Goal: Information Seeking & Learning: Understand process/instructions

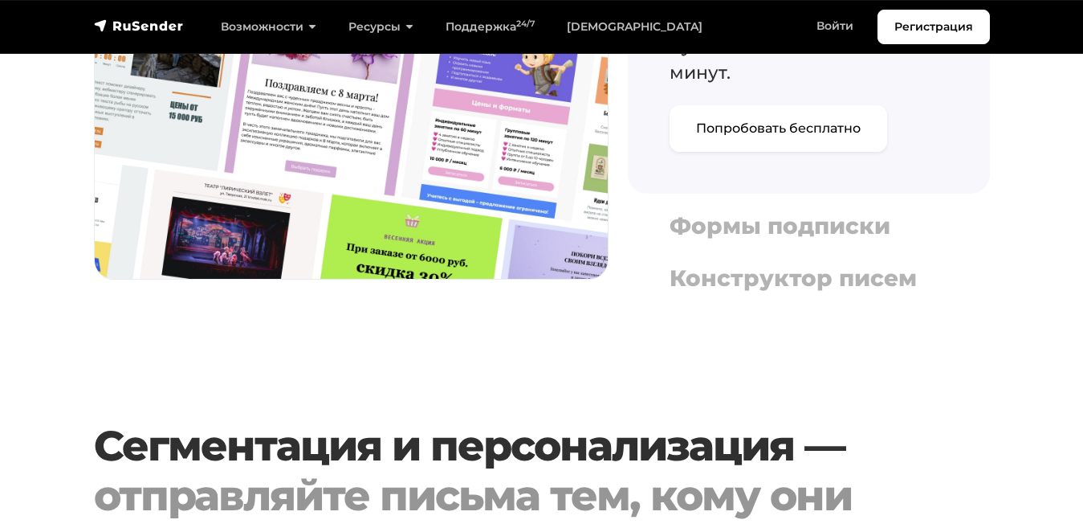
scroll to position [1958, 0]
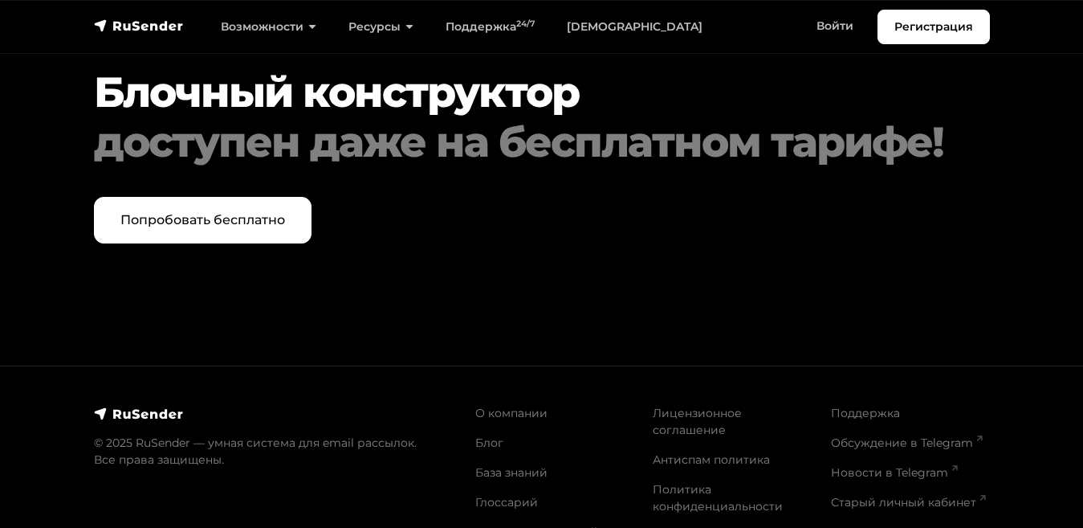
scroll to position [6615, 0]
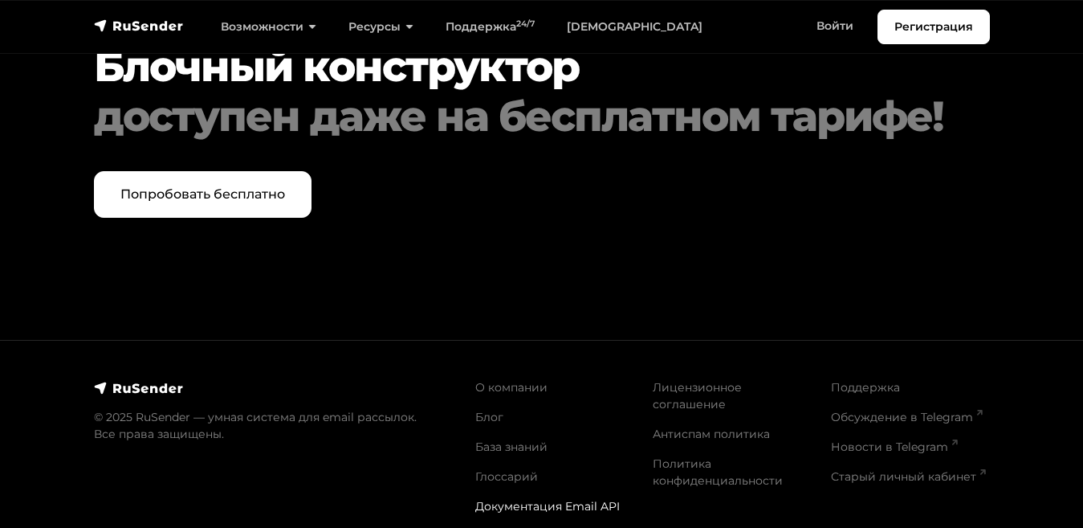
click at [497, 499] on link "Документация Email API" at bounding box center [547, 506] width 145 height 14
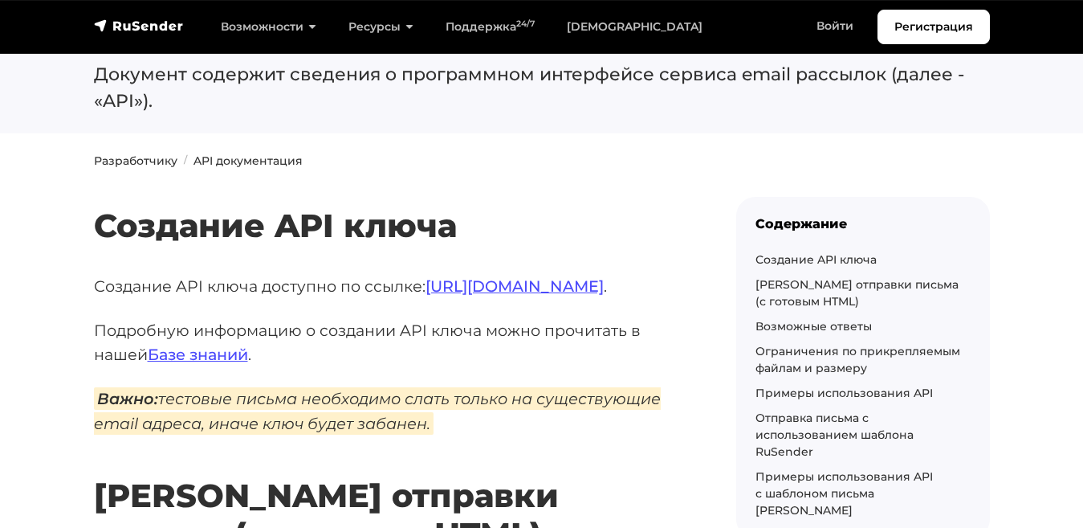
scroll to position [17, 0]
